Goal: Task Accomplishment & Management: Use online tool/utility

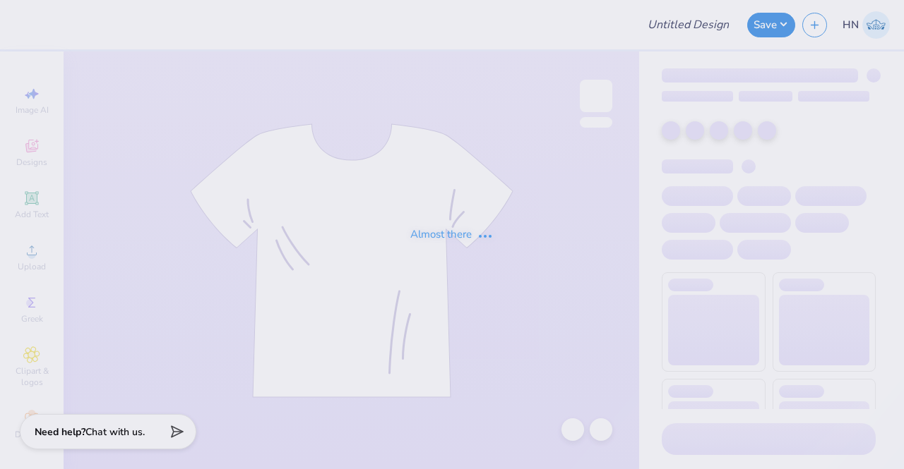
type input "Design Ideas - SLC!"
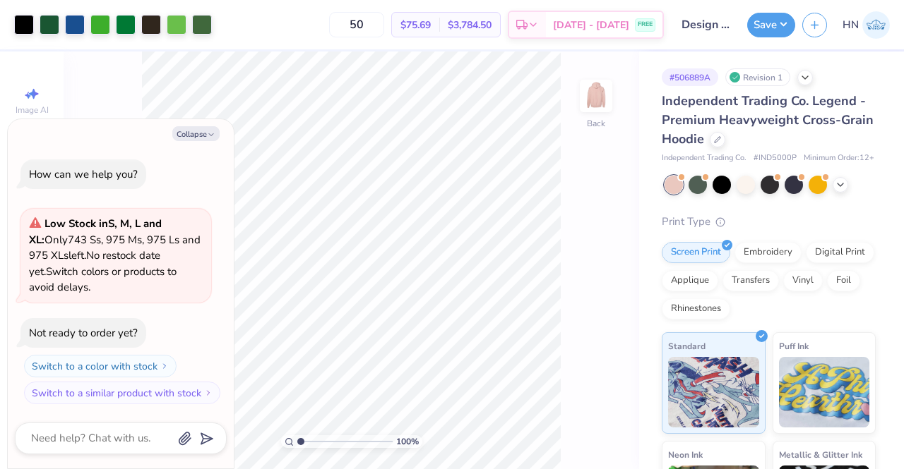
click at [214, 143] on div "Collapse How can we help you? Low Stock in S, M, L and XL : Only 743 Ss, 975 Ms…" at bounding box center [121, 294] width 226 height 350
click at [210, 136] on icon "button" at bounding box center [211, 135] width 8 height 8
type textarea "x"
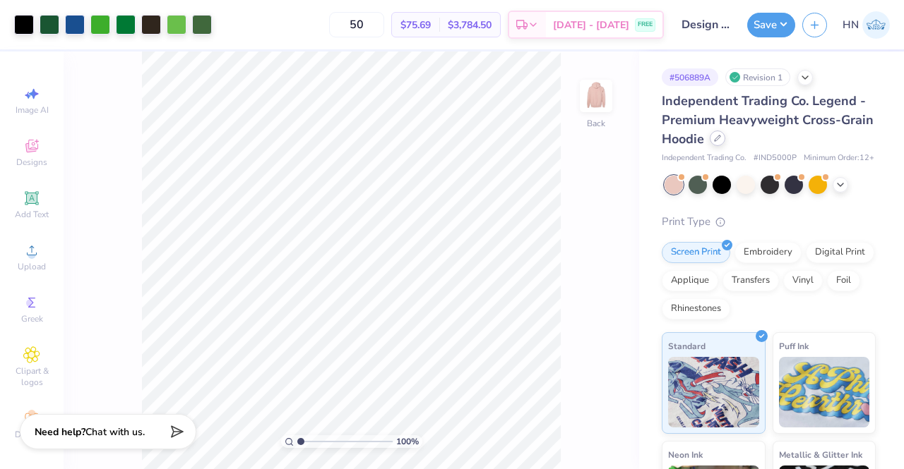
click at [725, 145] on div at bounding box center [718, 139] width 16 height 16
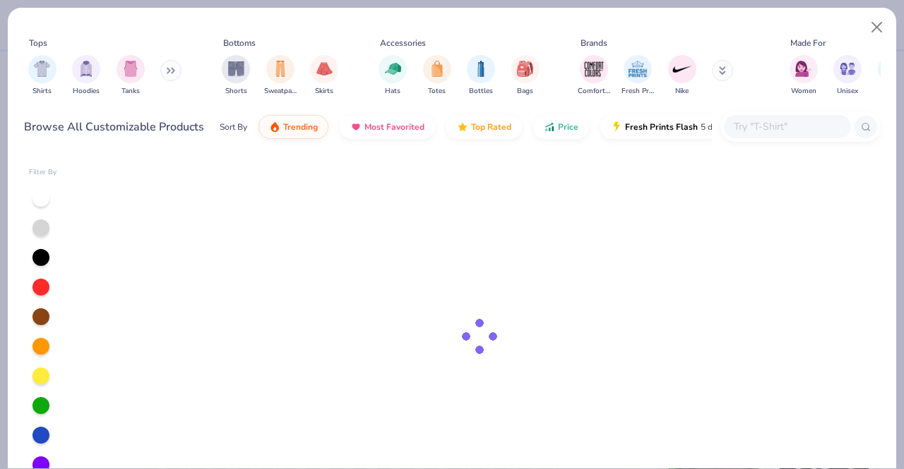
click at [758, 135] on div at bounding box center [787, 126] width 127 height 23
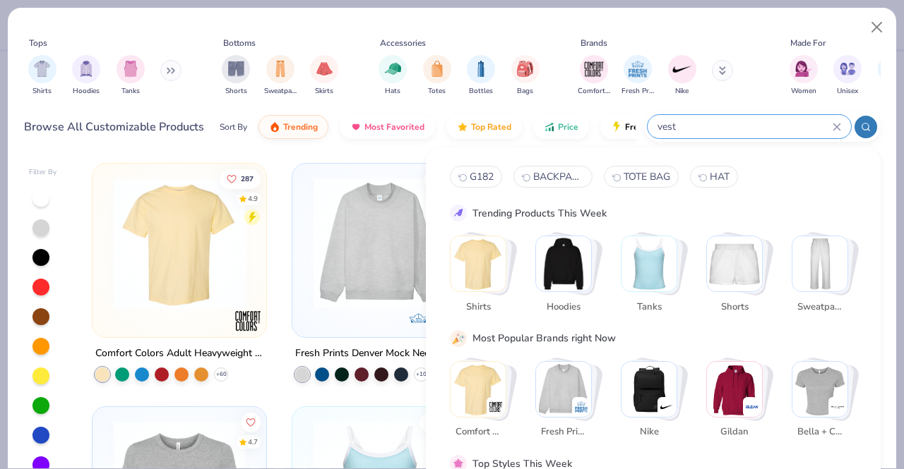
type input "vest"
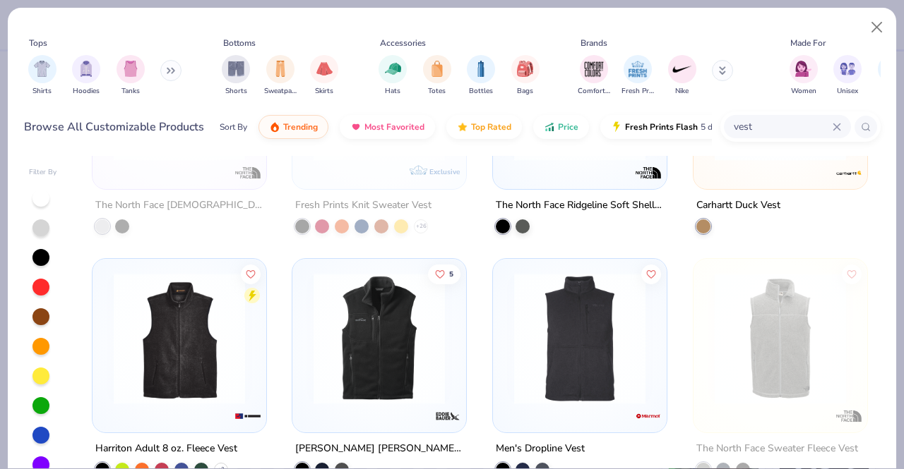
scroll to position [212, 0]
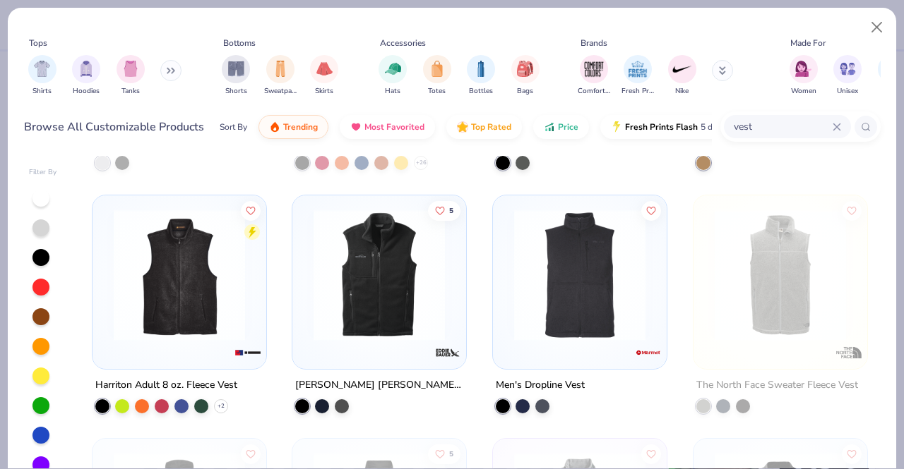
click at [366, 325] on img at bounding box center [378, 275] width 145 height 131
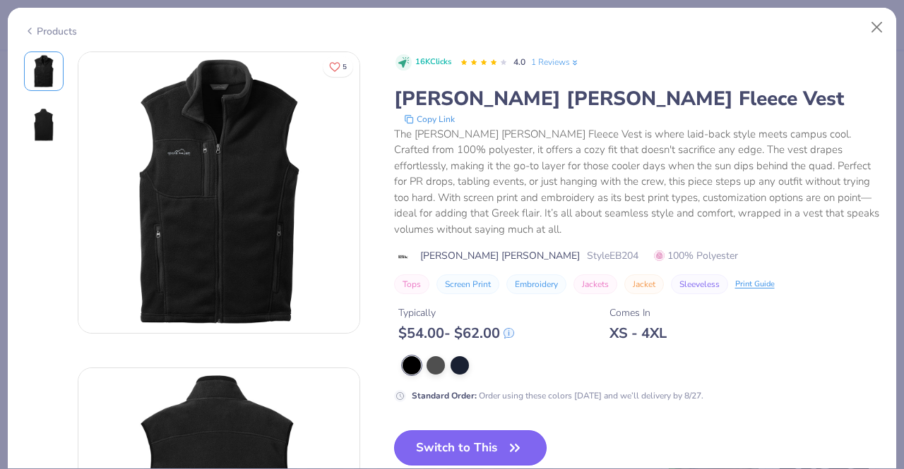
click at [449, 449] on button "Switch to This" at bounding box center [470, 448] width 153 height 35
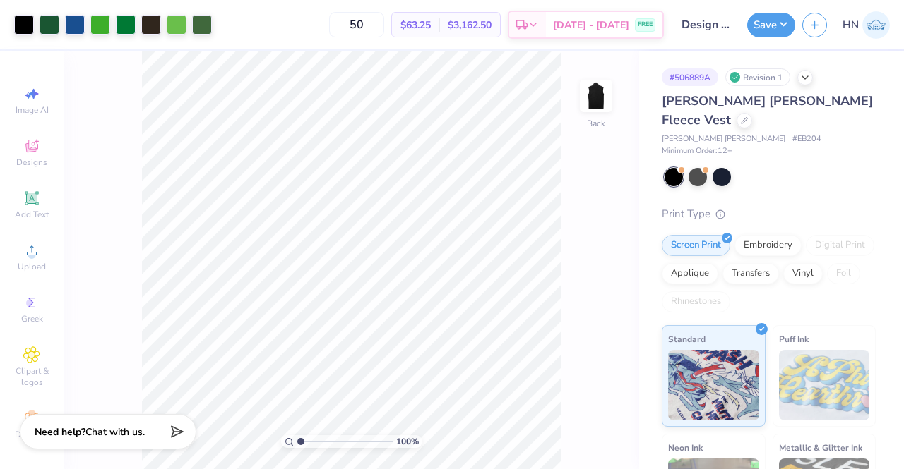
click at [11, 22] on div "Art colors" at bounding box center [106, 24] width 212 height 49
click at [24, 23] on div at bounding box center [24, 23] width 20 height 20
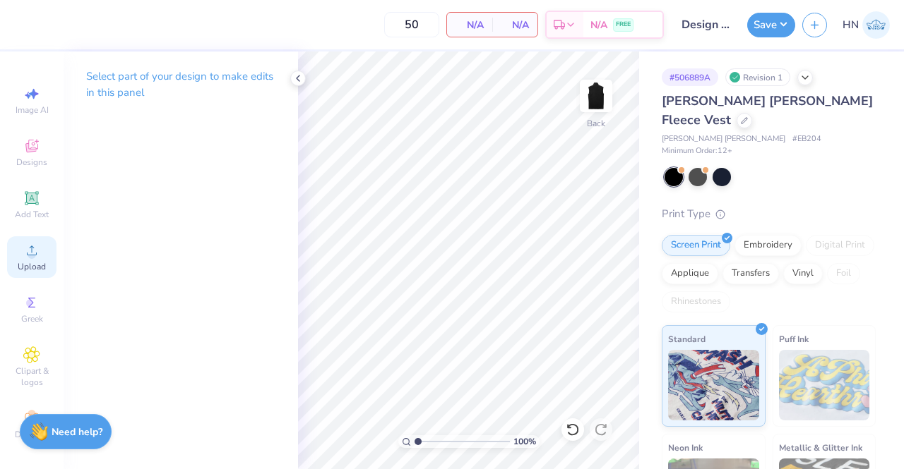
click at [30, 257] on circle at bounding box center [32, 255] width 8 height 8
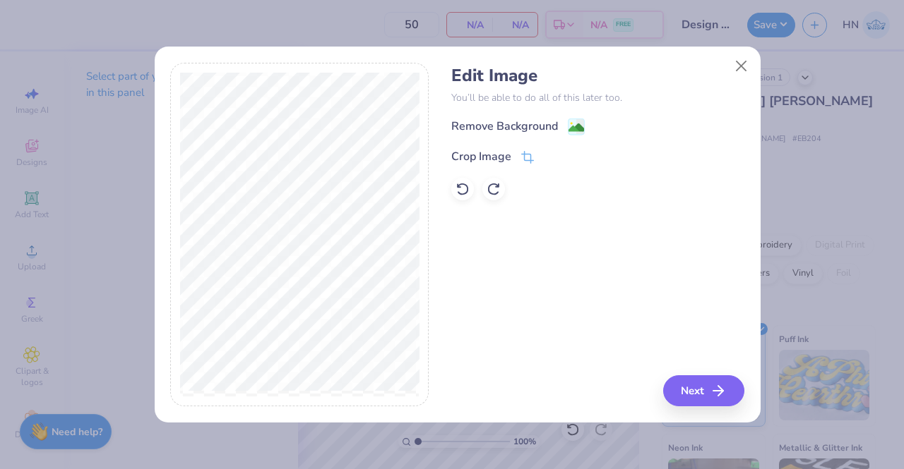
click at [526, 129] on div "Remove Background" at bounding box center [504, 126] width 107 height 17
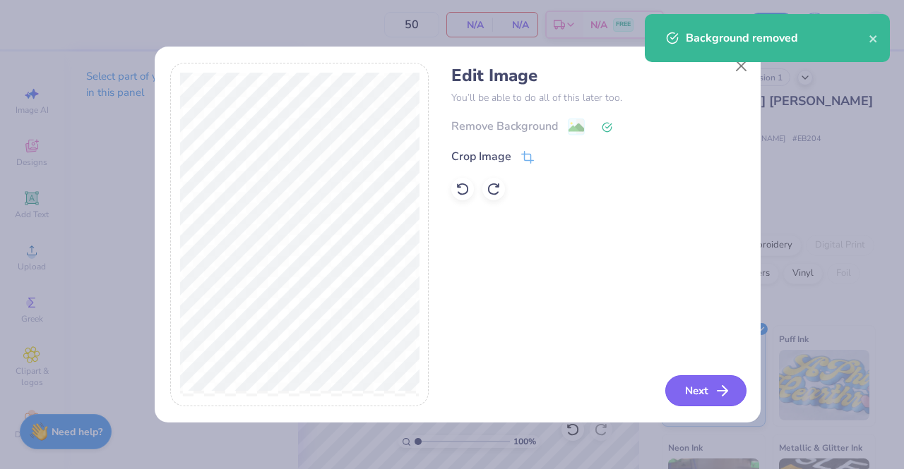
click at [695, 393] on button "Next" at bounding box center [705, 391] width 81 height 31
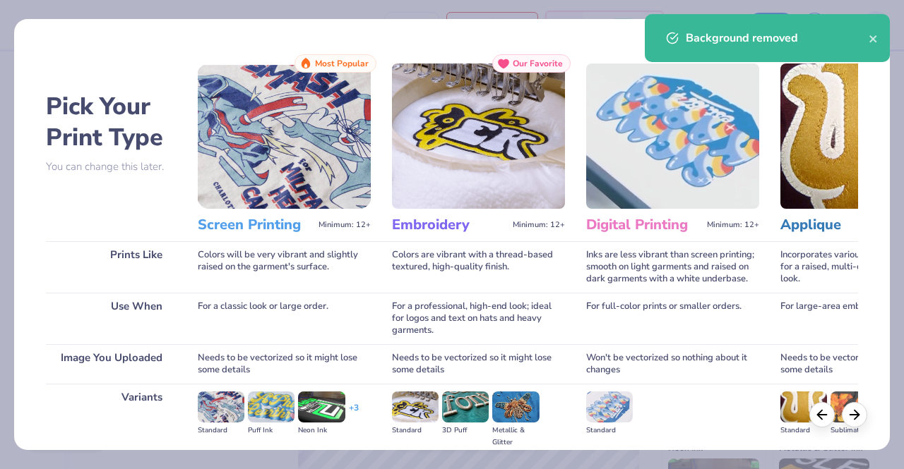
scroll to position [163, 0]
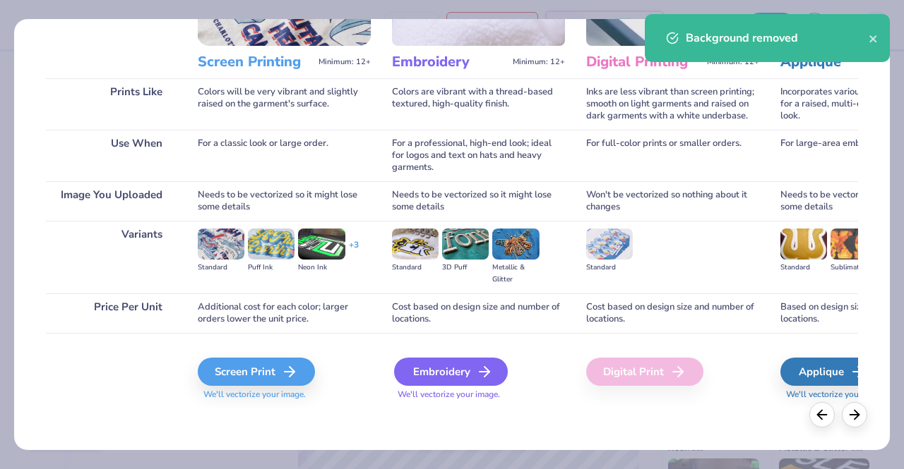
click at [441, 373] on div "Embroidery" at bounding box center [451, 372] width 114 height 28
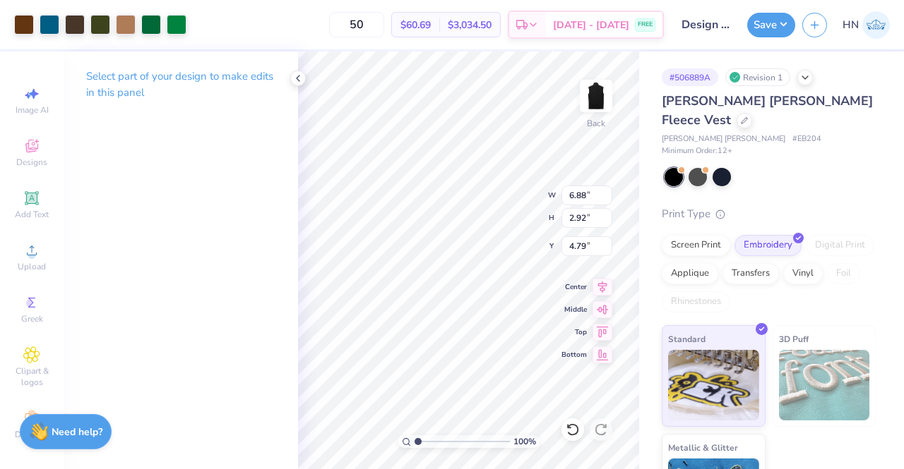
type input "0.50"
click at [54, 31] on div at bounding box center [50, 23] width 20 height 20
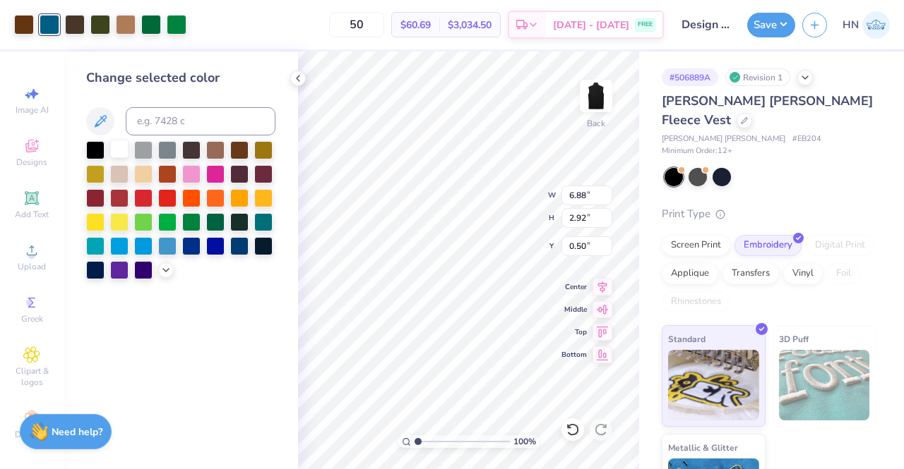
click at [124, 152] on div at bounding box center [119, 149] width 18 height 18
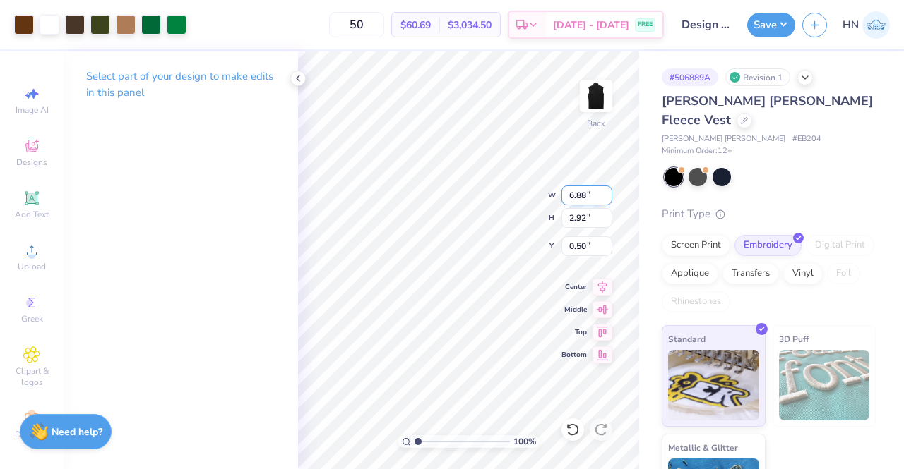
type input "4.21"
type input "1.78"
type input "3.00"
click at [605, 285] on icon at bounding box center [602, 285] width 20 height 17
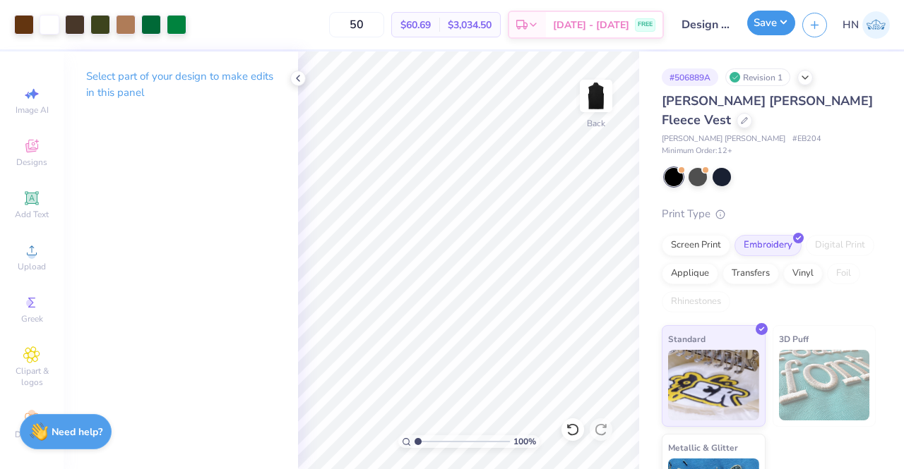
click at [772, 32] on button "Save" at bounding box center [771, 23] width 48 height 25
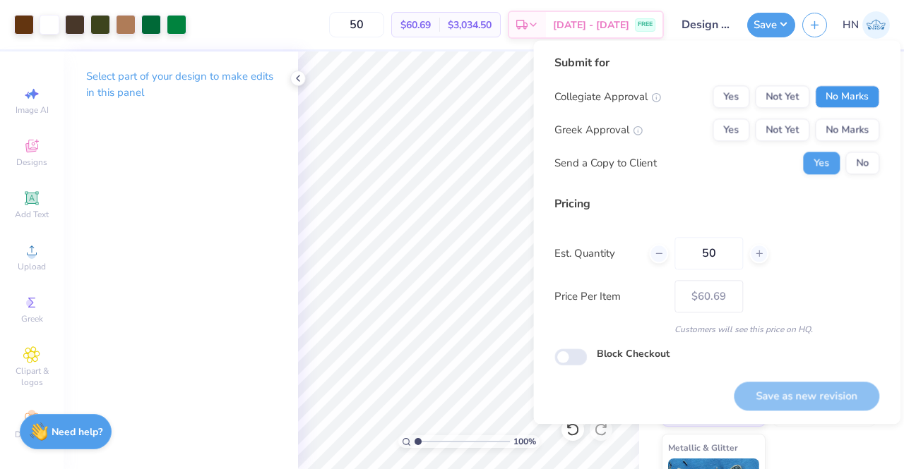
click at [843, 93] on button "No Marks" at bounding box center [847, 96] width 64 height 23
click at [845, 124] on button "No Marks" at bounding box center [847, 130] width 64 height 23
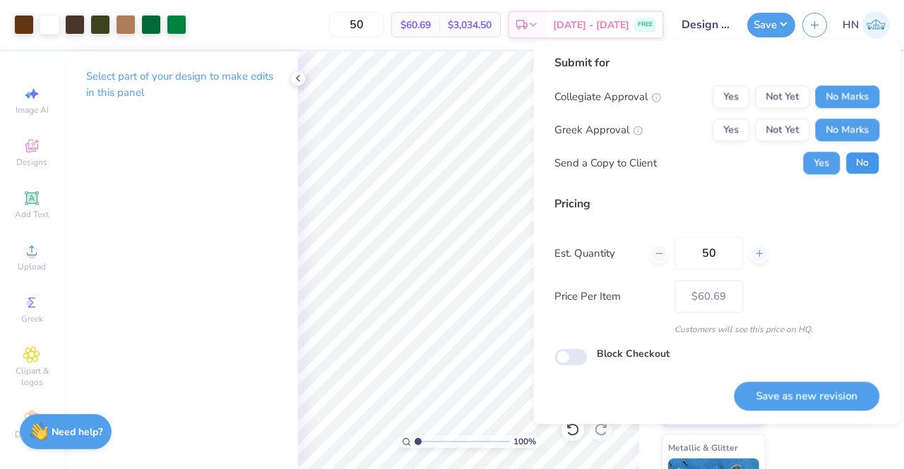
click at [851, 170] on button "No" at bounding box center [862, 163] width 34 height 23
click at [785, 404] on button "Save as new revision" at bounding box center [806, 396] width 145 height 29
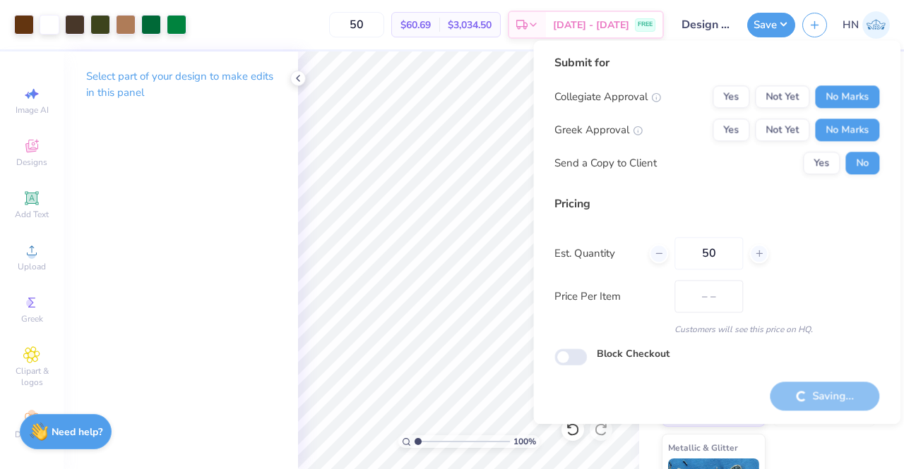
type input "$60.69"
click at [301, 76] on icon at bounding box center [297, 78] width 11 height 11
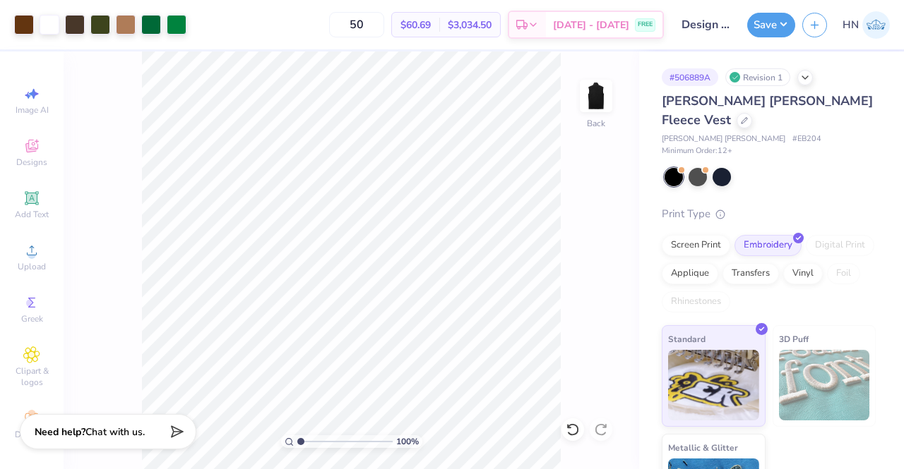
click at [563, 238] on div "100 % Back" at bounding box center [351, 261] width 575 height 418
click at [752, 112] on div at bounding box center [744, 120] width 16 height 16
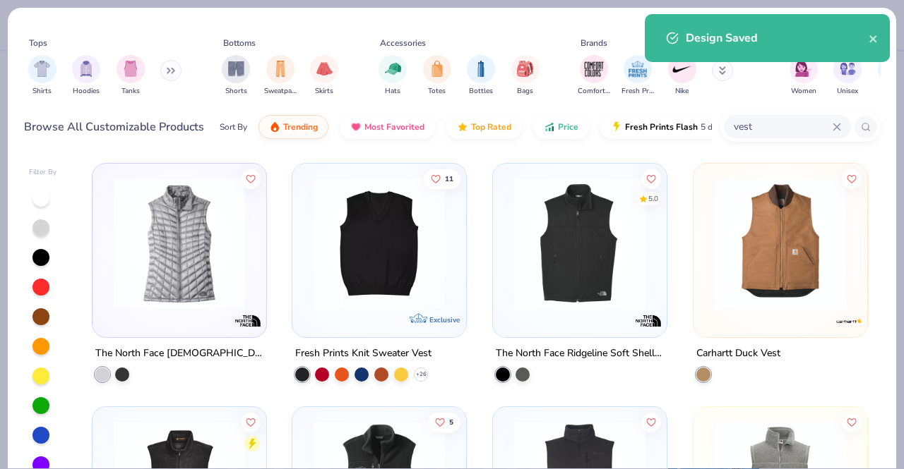
click at [799, 127] on input "vest" at bounding box center [782, 127] width 100 height 16
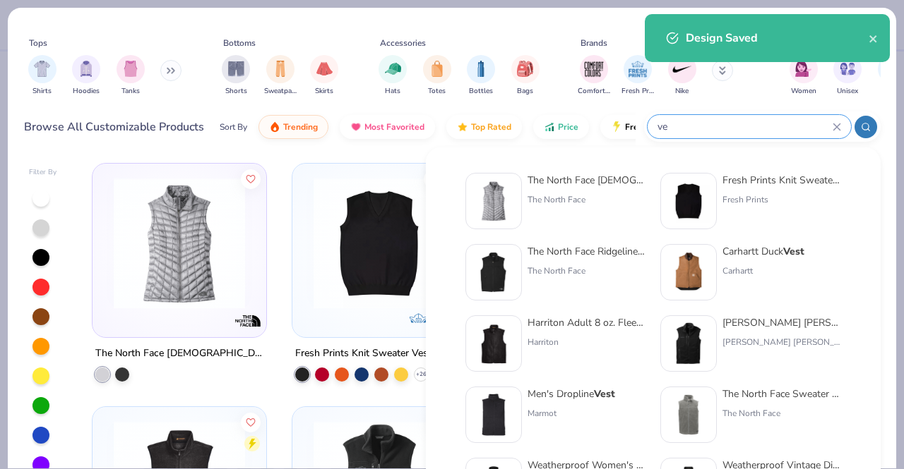
type input "v"
type input "polo"
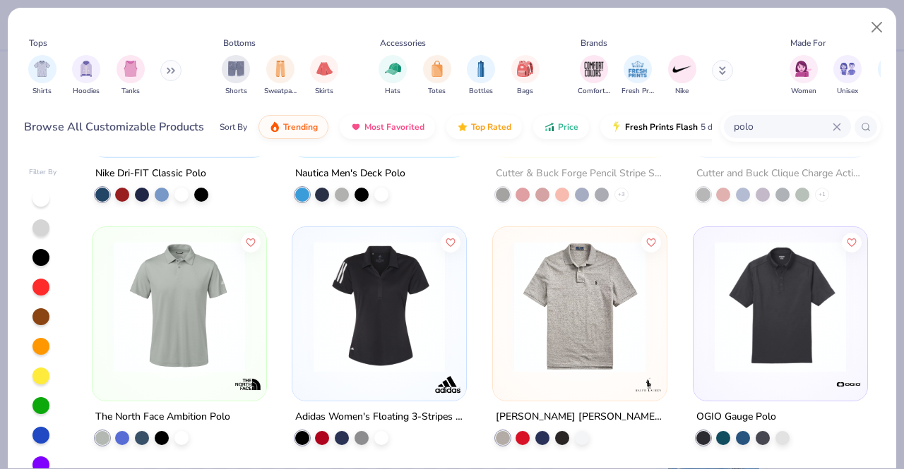
scroll to position [141, 0]
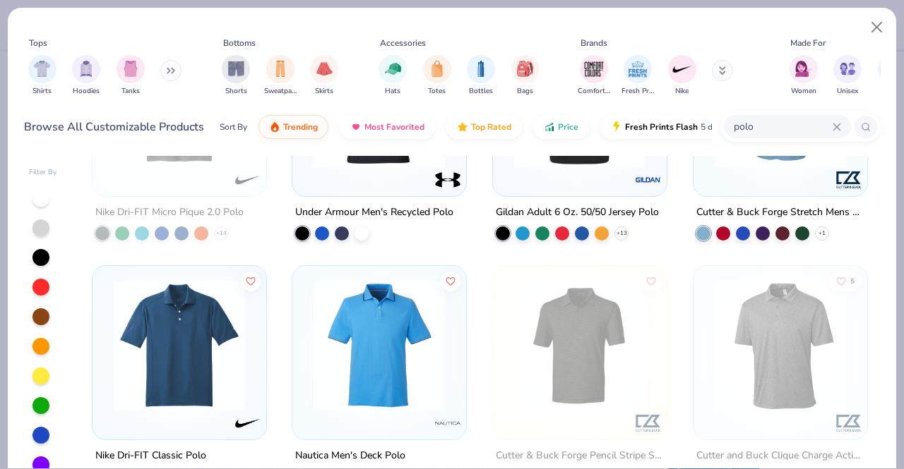
click at [217, 373] on img at bounding box center [179, 345] width 145 height 131
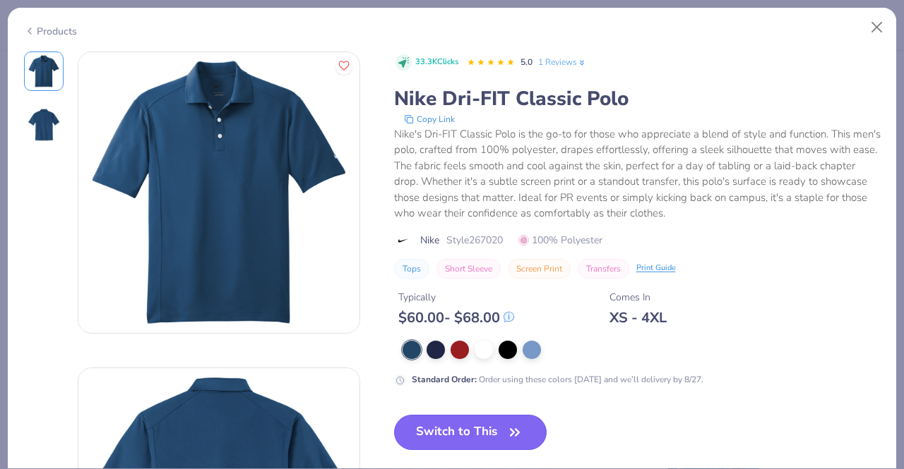
click at [455, 422] on button "Switch to This" at bounding box center [470, 432] width 153 height 35
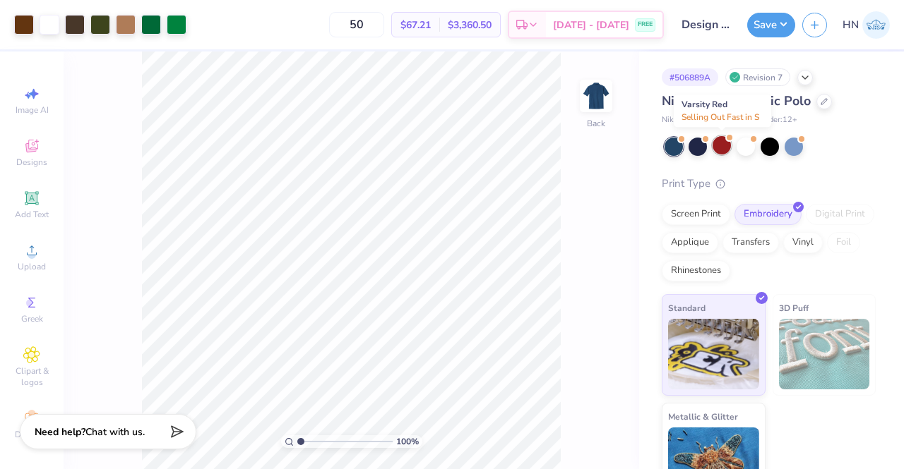
click at [719, 147] on div at bounding box center [721, 145] width 18 height 18
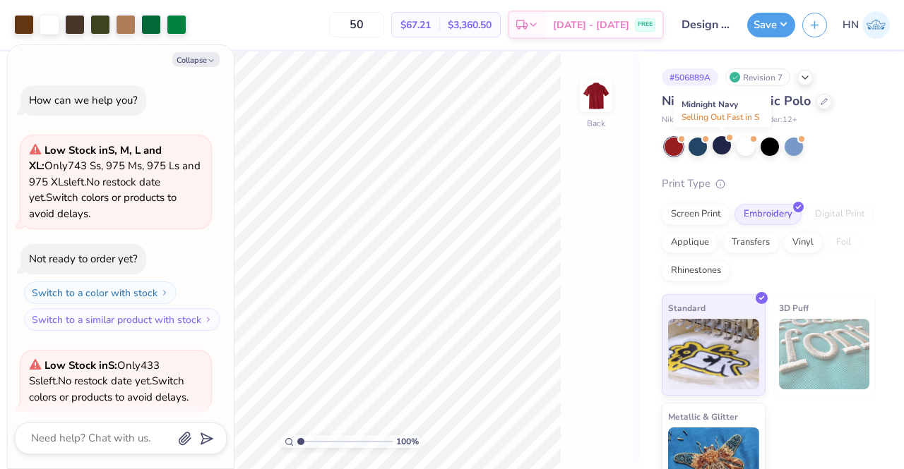
scroll to position [109, 0]
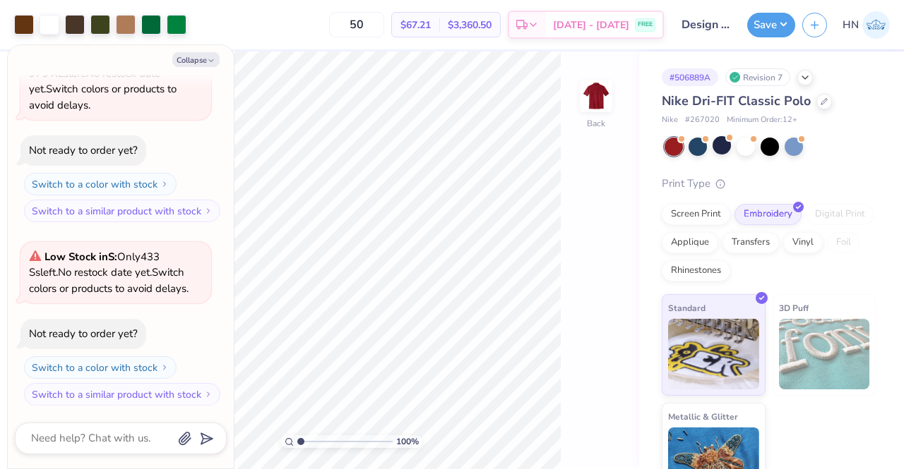
click at [807, 148] on div at bounding box center [769, 147] width 211 height 18
click at [796, 149] on div at bounding box center [793, 145] width 18 height 18
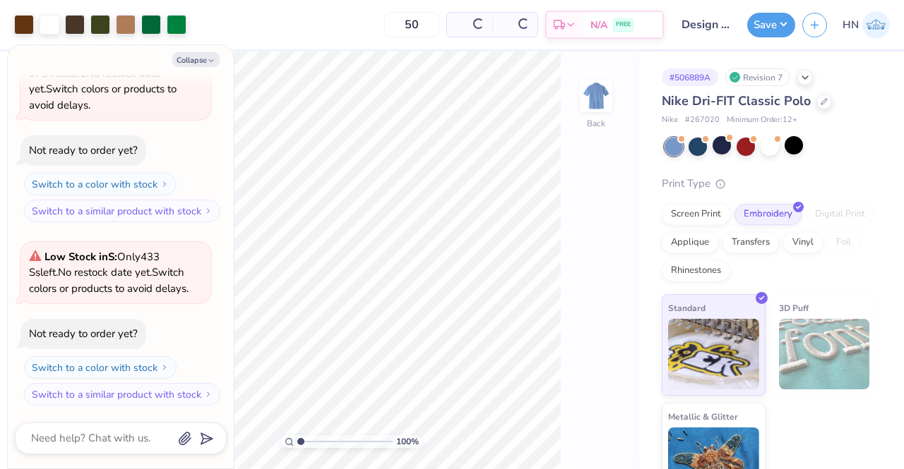
scroll to position [309, 0]
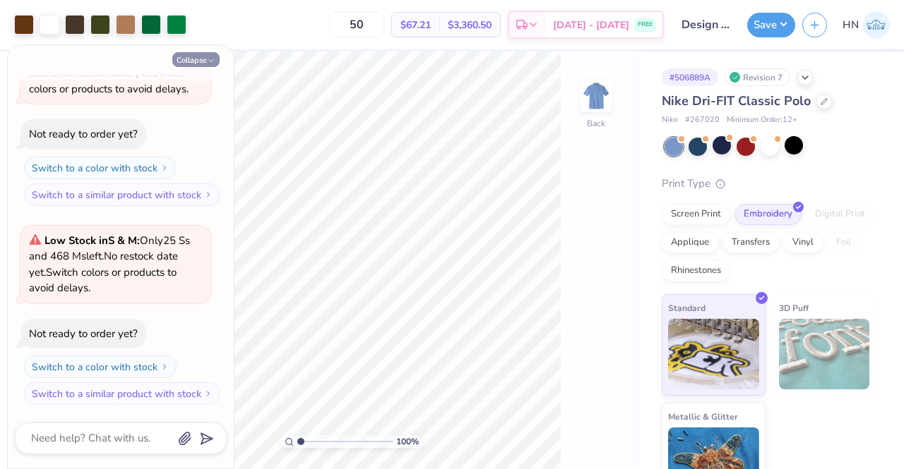
click at [181, 61] on button "Collapse" at bounding box center [195, 59] width 47 height 15
type textarea "x"
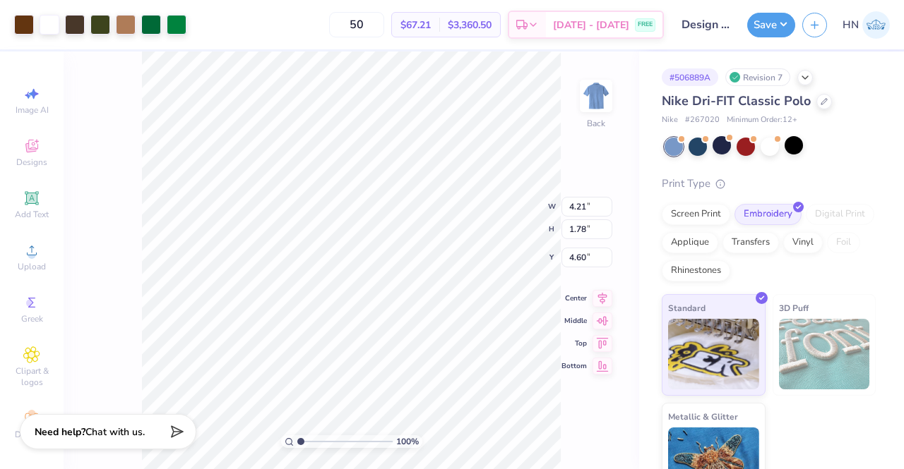
type input "3.00"
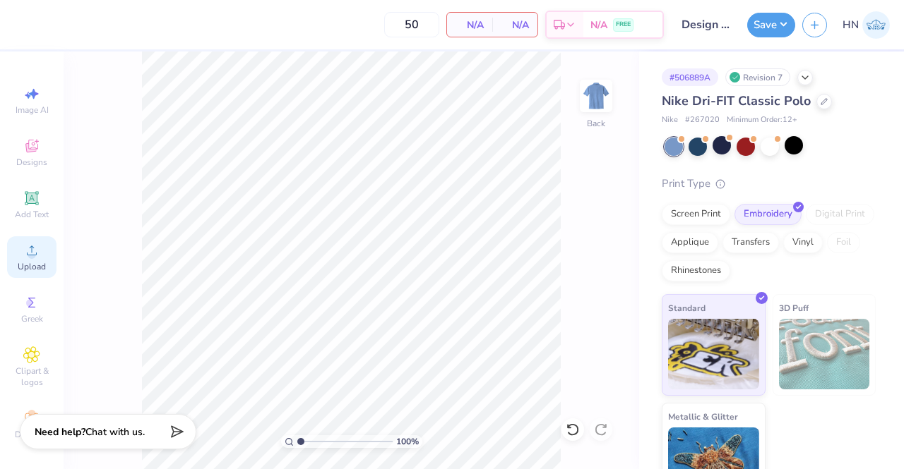
click at [16, 253] on div "Upload" at bounding box center [31, 258] width 49 height 42
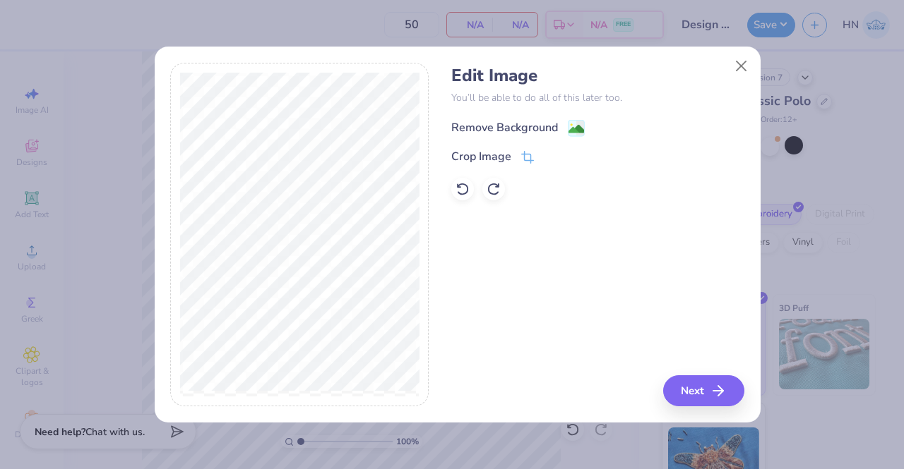
click at [496, 124] on div "Remove Background" at bounding box center [504, 127] width 107 height 17
click at [696, 382] on button "Next" at bounding box center [705, 391] width 81 height 31
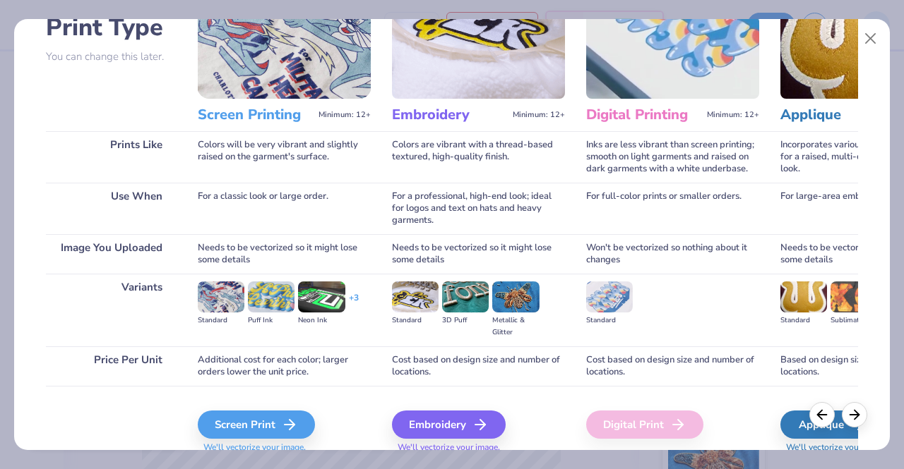
scroll to position [163, 0]
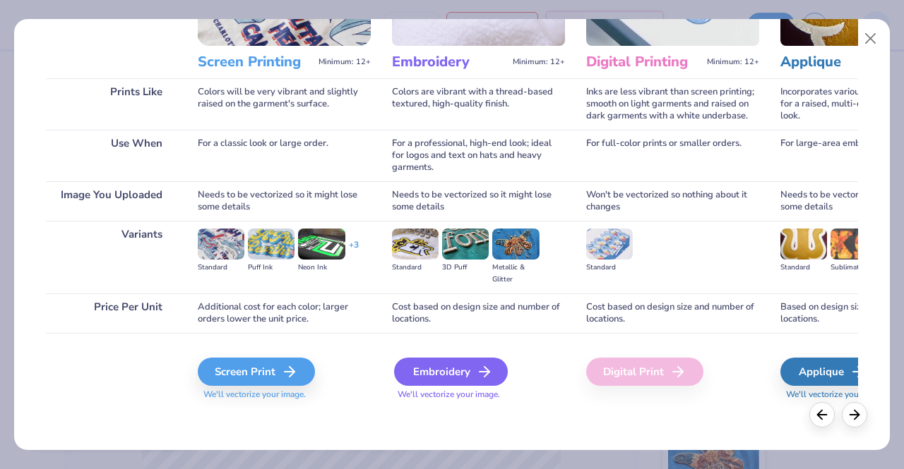
click at [421, 364] on div "Embroidery" at bounding box center [451, 372] width 114 height 28
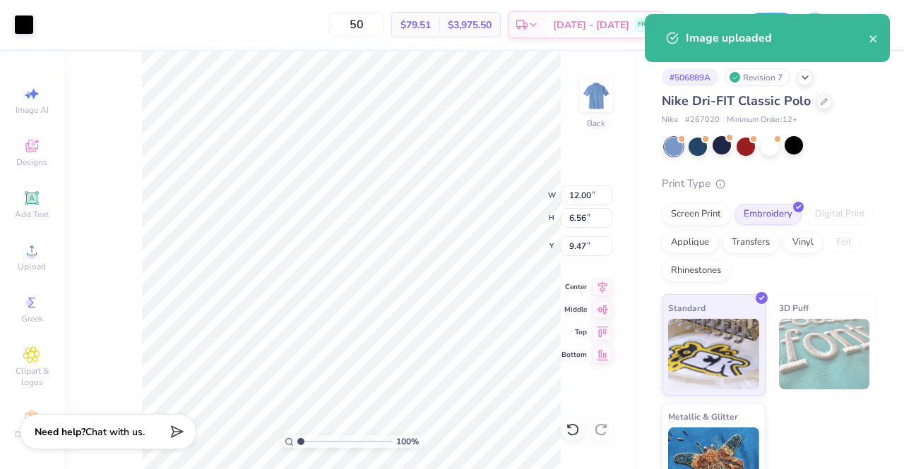
type input "5.31"
type input "2.91"
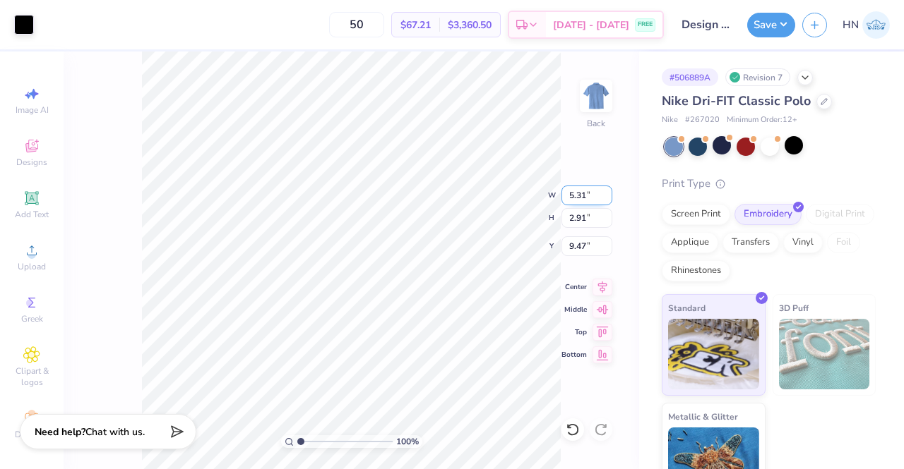
click at [578, 193] on input "5.31" at bounding box center [586, 196] width 51 height 20
click at [582, 193] on input "5.31" at bounding box center [586, 196] width 51 height 20
drag, startPoint x: 585, startPoint y: 196, endPoint x: 563, endPoint y: 191, distance: 22.4
click at [563, 191] on input "5.31" at bounding box center [586, 196] width 51 height 20
type input "4.00"
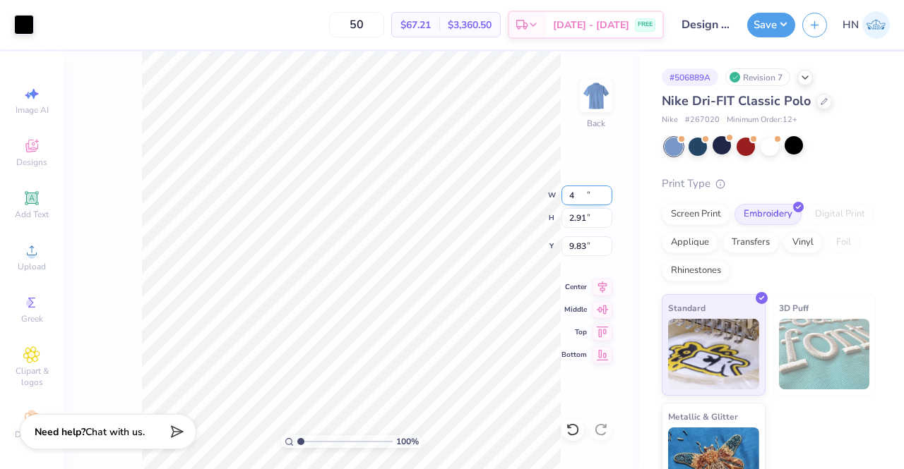
type input "2.19"
type input "3.00"
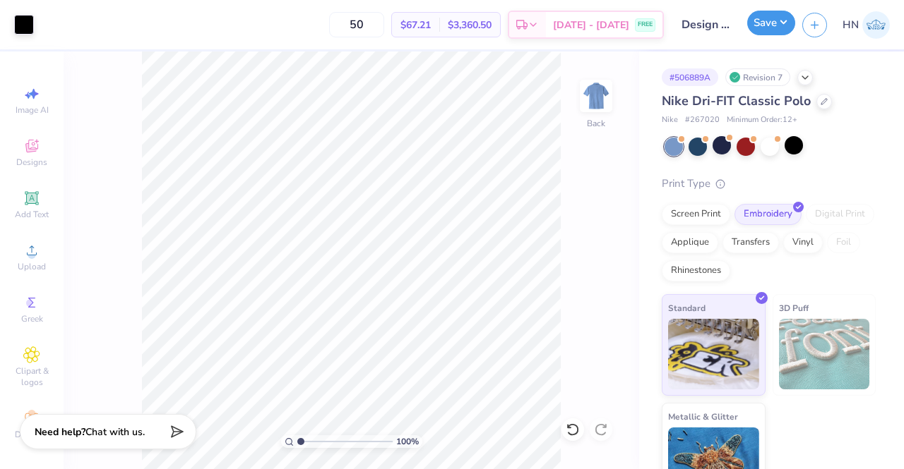
click at [777, 28] on button "Save" at bounding box center [771, 23] width 48 height 25
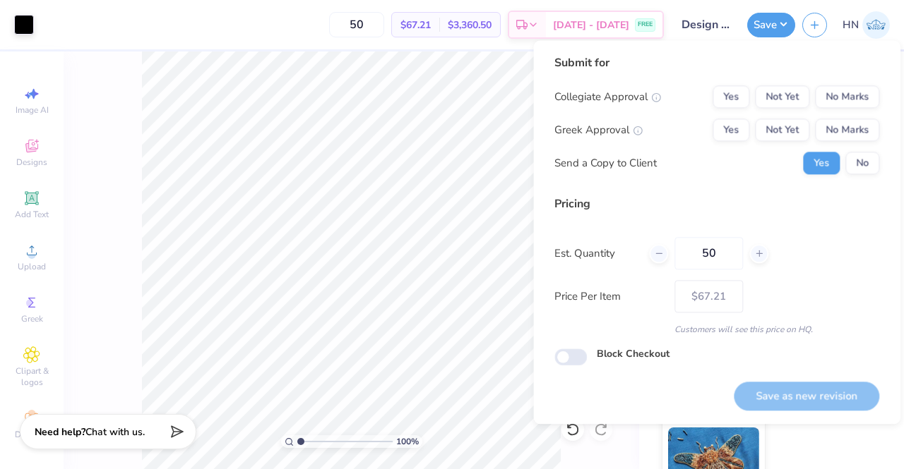
click at [837, 82] on div "Submit for Collegiate Approval Yes Not Yet No Marks Greek Approval Yes Not Yet …" at bounding box center [716, 119] width 325 height 131
click at [844, 98] on button "No Marks" at bounding box center [847, 96] width 64 height 23
click at [849, 129] on button "No Marks" at bounding box center [847, 130] width 64 height 23
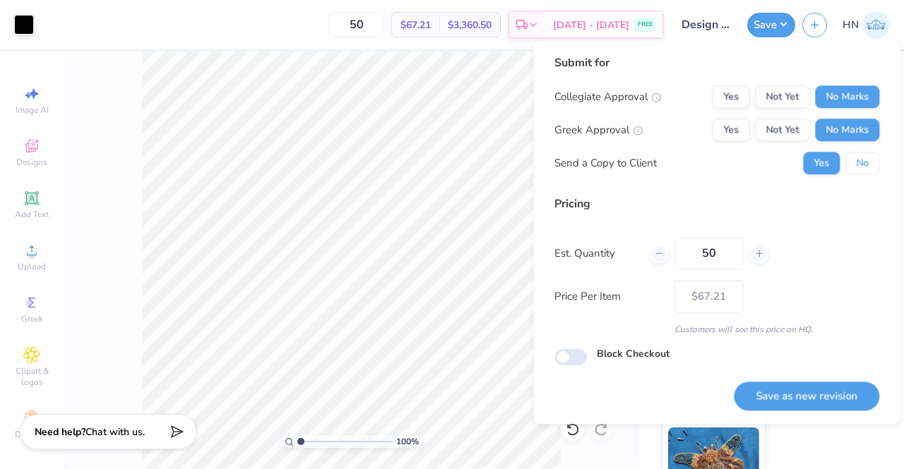
click at [857, 156] on button "No" at bounding box center [862, 163] width 34 height 23
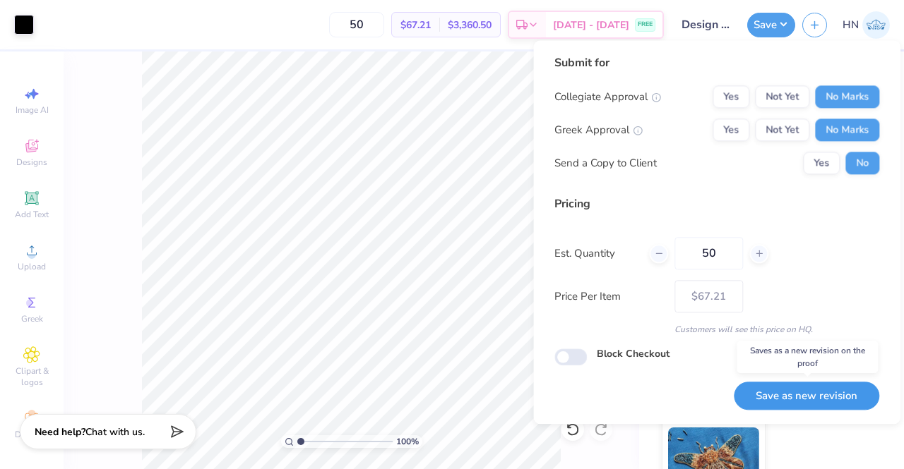
click at [864, 389] on button "Save as new revision" at bounding box center [806, 396] width 145 height 29
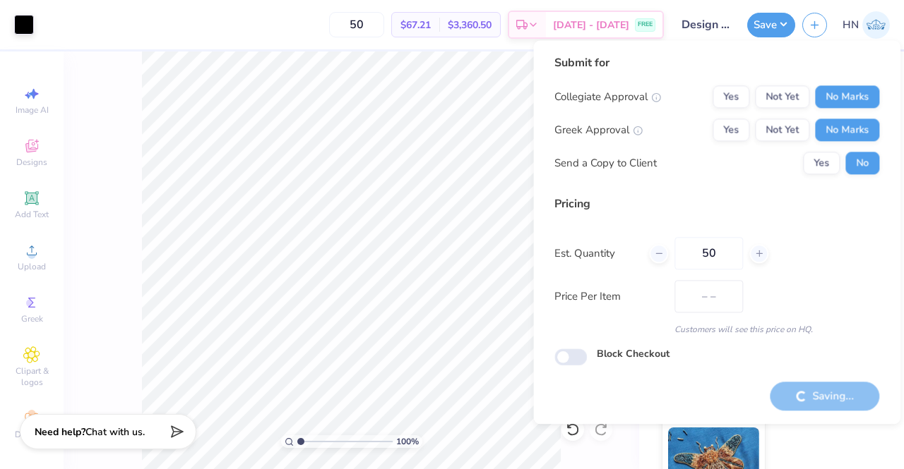
type input "$67.21"
